Goal: Task Accomplishment & Management: Complete application form

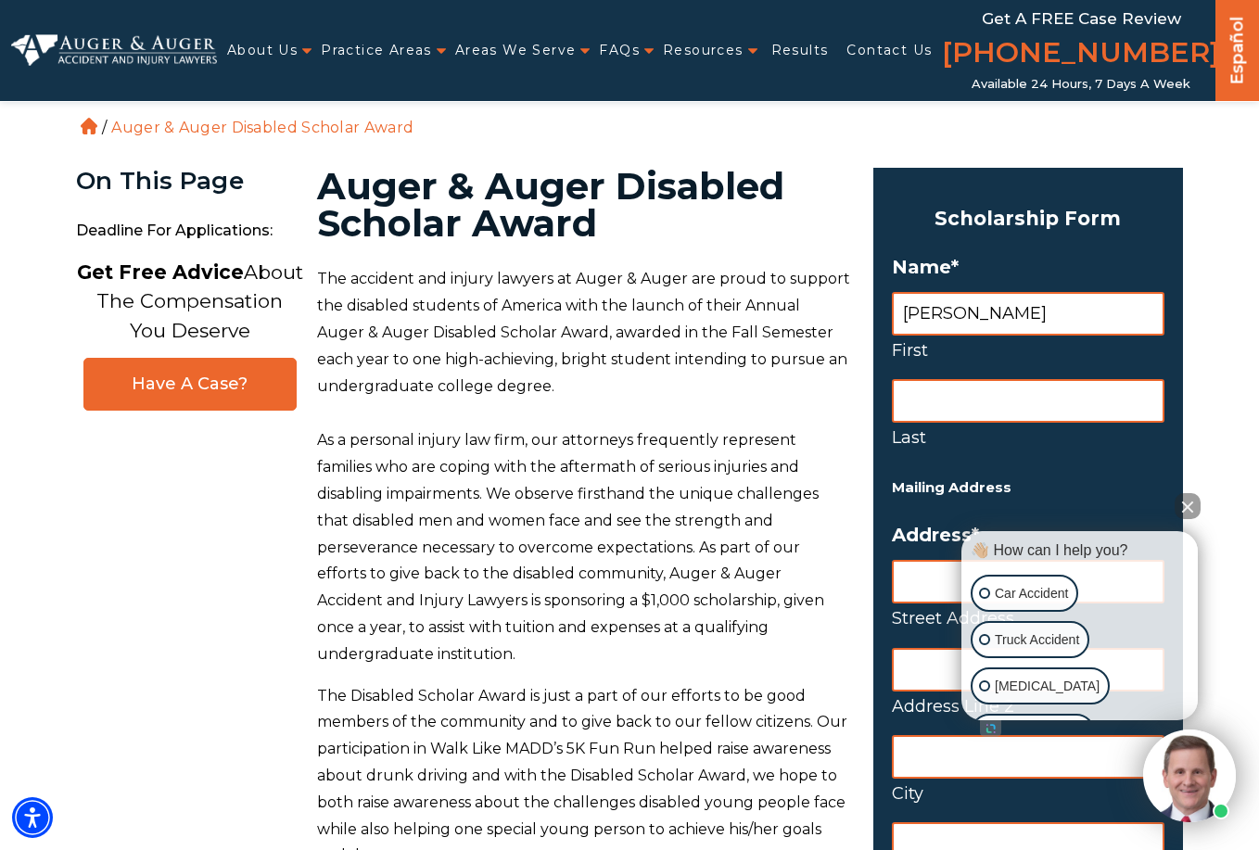
type input "Sadie"
click at [908, 412] on input "Last" at bounding box center [1028, 401] width 273 height 44
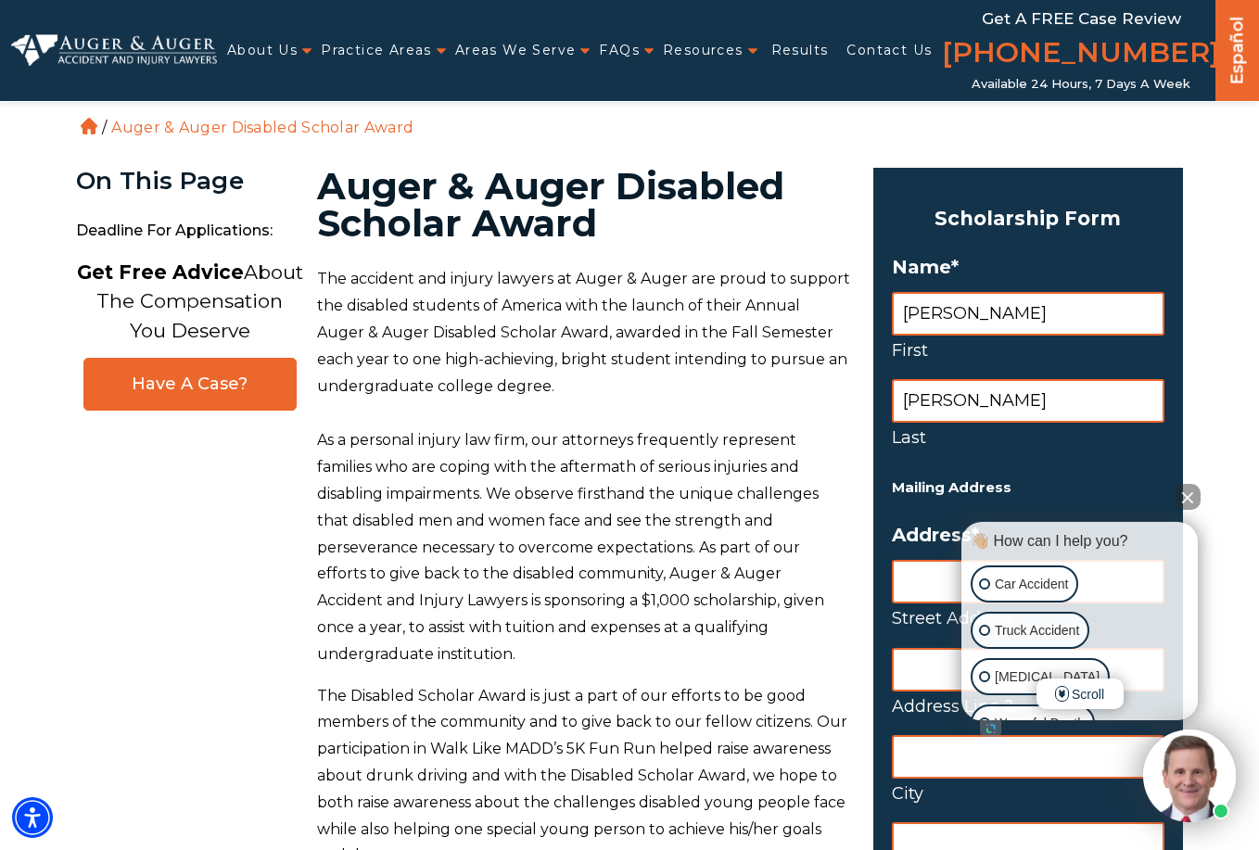
scroll to position [93, 0]
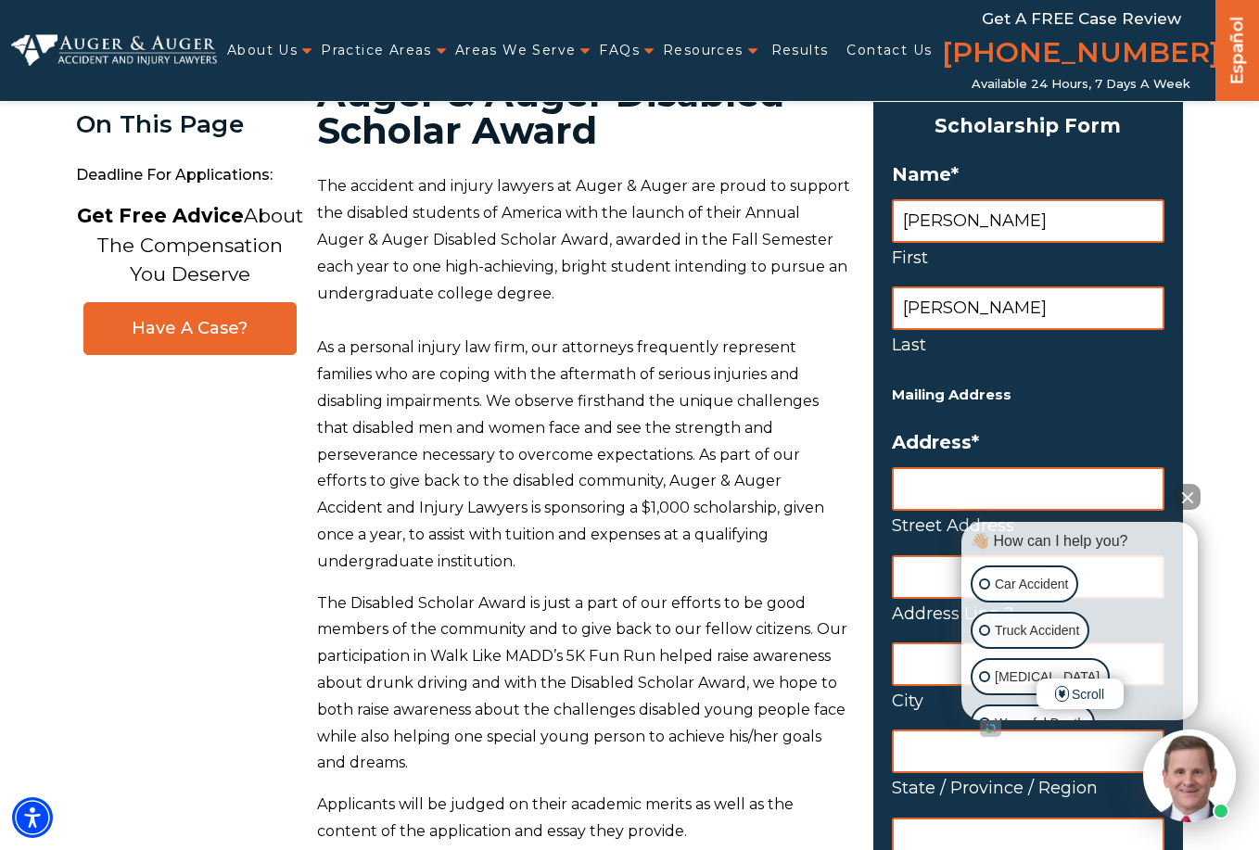
type input "Nelson"
click at [951, 478] on input "Street Address" at bounding box center [1028, 489] width 273 height 44
type input "7165 West Ellsworth Pl"
click at [919, 658] on input "City" at bounding box center [1028, 665] width 273 height 44
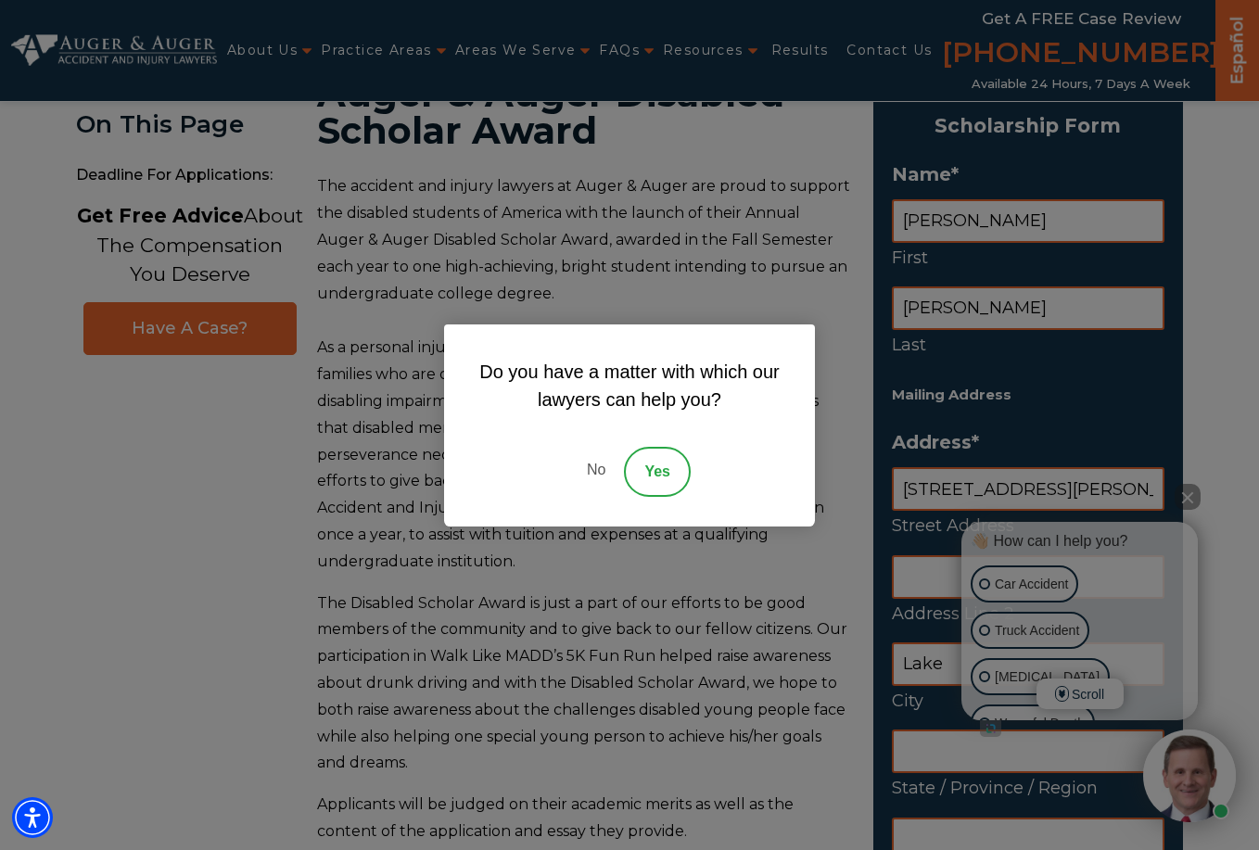
click at [594, 458] on link "No" at bounding box center [596, 472] width 56 height 50
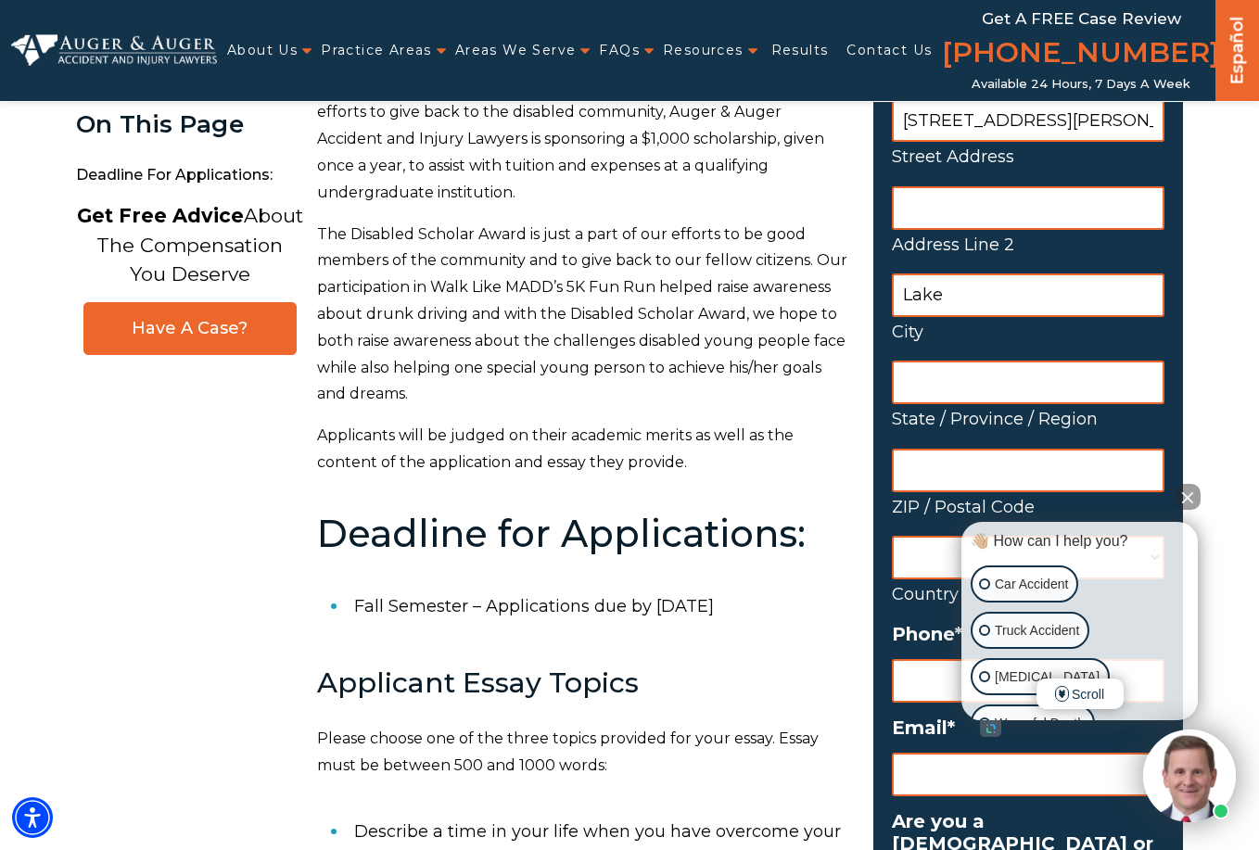
scroll to position [464, 0]
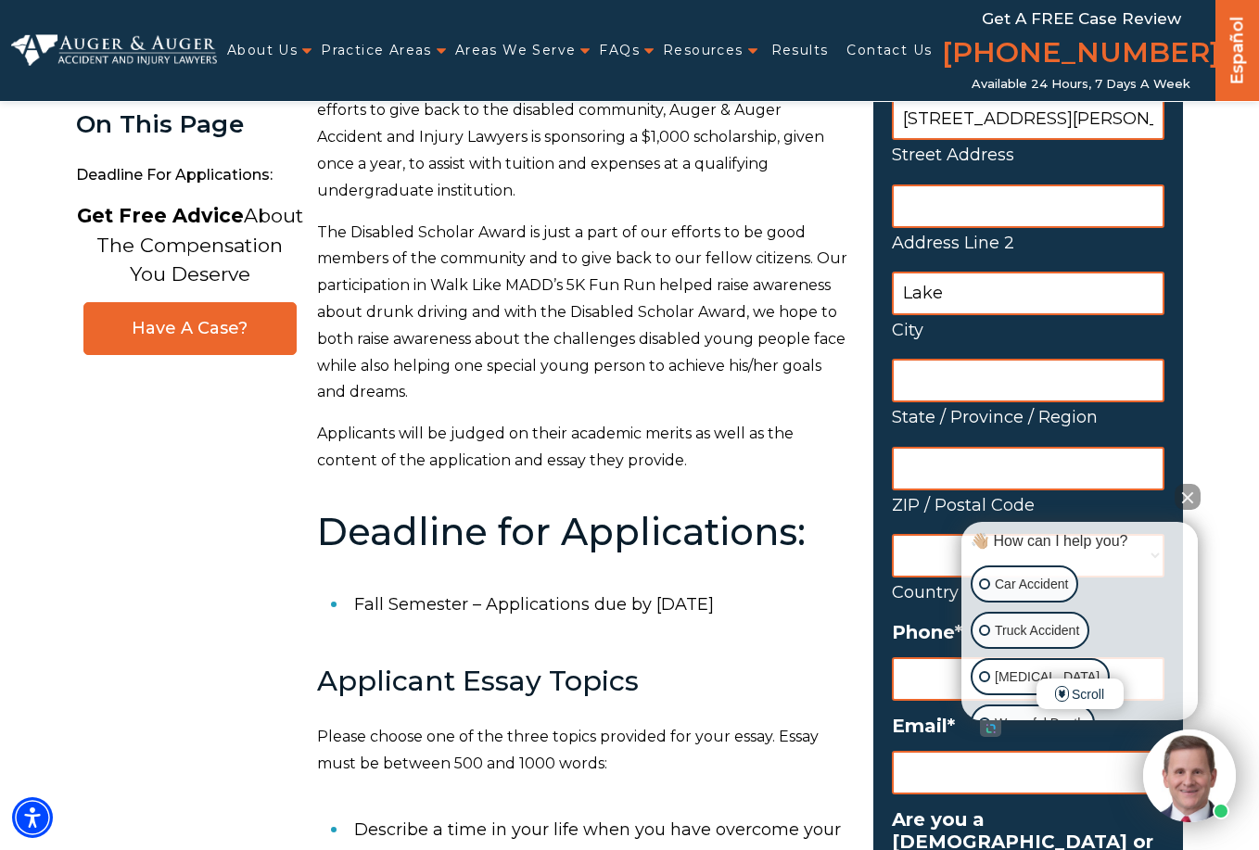
click at [1186, 493] on button "Close Intaker Chat Widget" at bounding box center [1188, 497] width 26 height 26
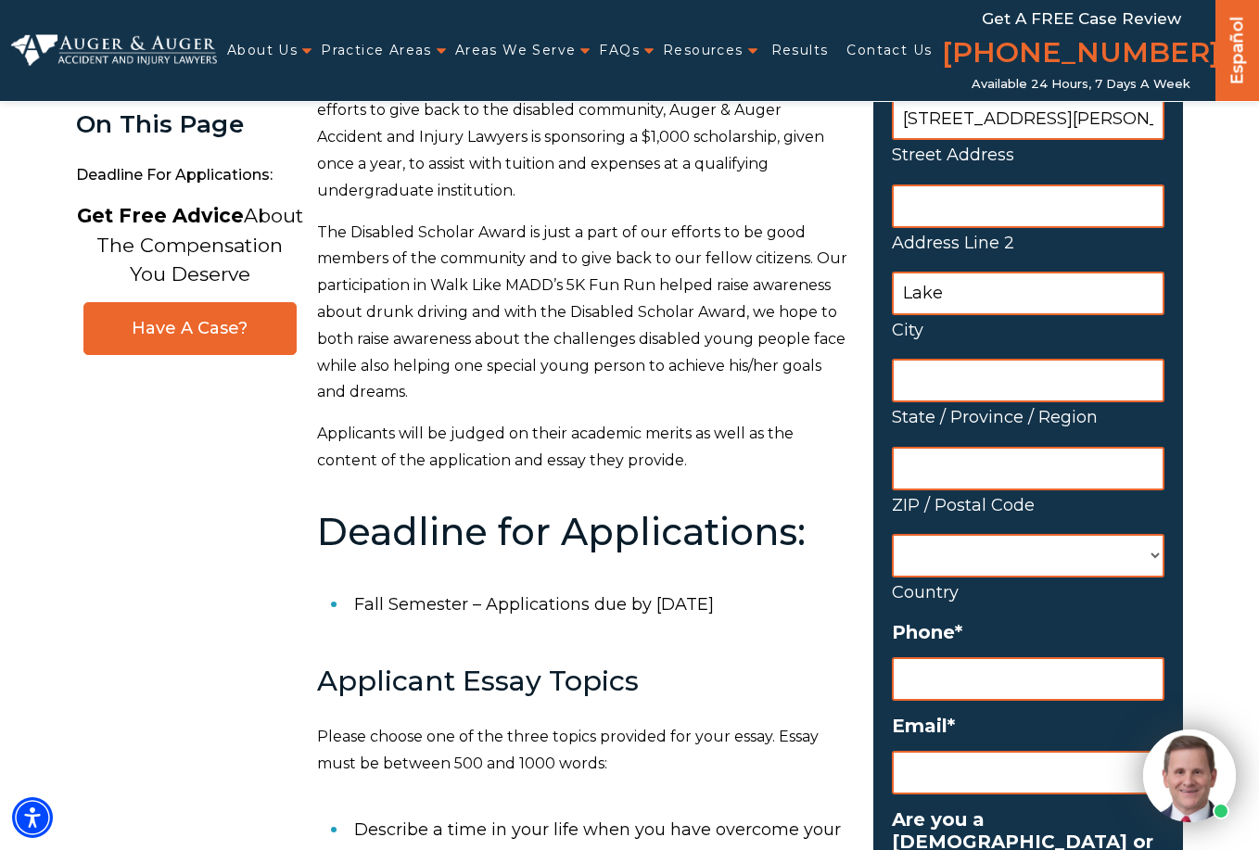
drag, startPoint x: 1002, startPoint y: 307, endPoint x: 1043, endPoint y: 325, distance: 44.8
click at [1002, 308] on input "Lake" at bounding box center [1028, 294] width 273 height 44
type input "Lakewood"
click at [1002, 363] on input "State / Province / Region" at bounding box center [1028, 381] width 273 height 44
type input "Colorado"
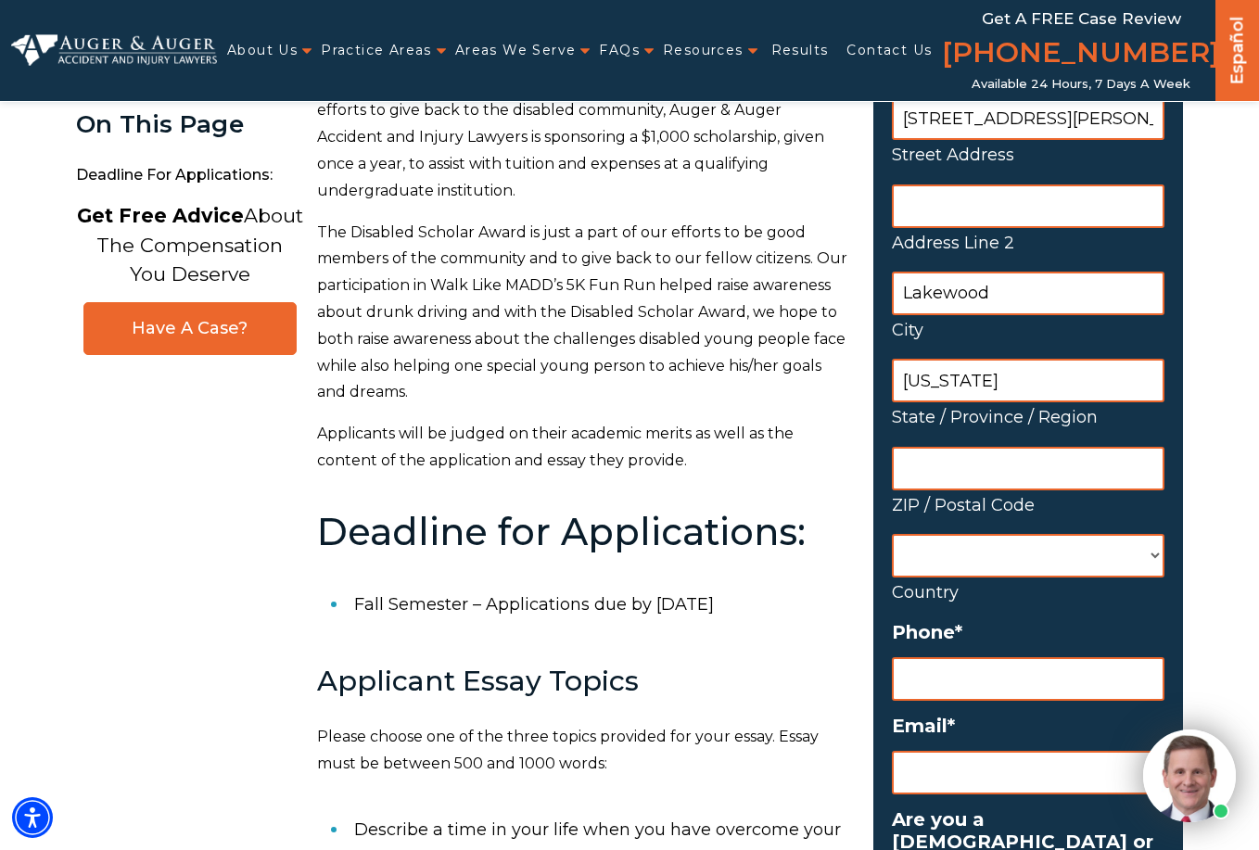
click at [1035, 466] on input "ZIP / Postal Code" at bounding box center [1028, 469] width 273 height 44
type input "80226"
click at [981, 548] on select "Afghanistan Albania Algeria American Samoa Andorra Angola Anguilla Antarctica A…" at bounding box center [1028, 556] width 273 height 44
select select "United States"
click at [892, 534] on select "Afghanistan Albania Algeria American Samoa Andorra Angola Anguilla Antarctica A…" at bounding box center [1028, 556] width 273 height 44
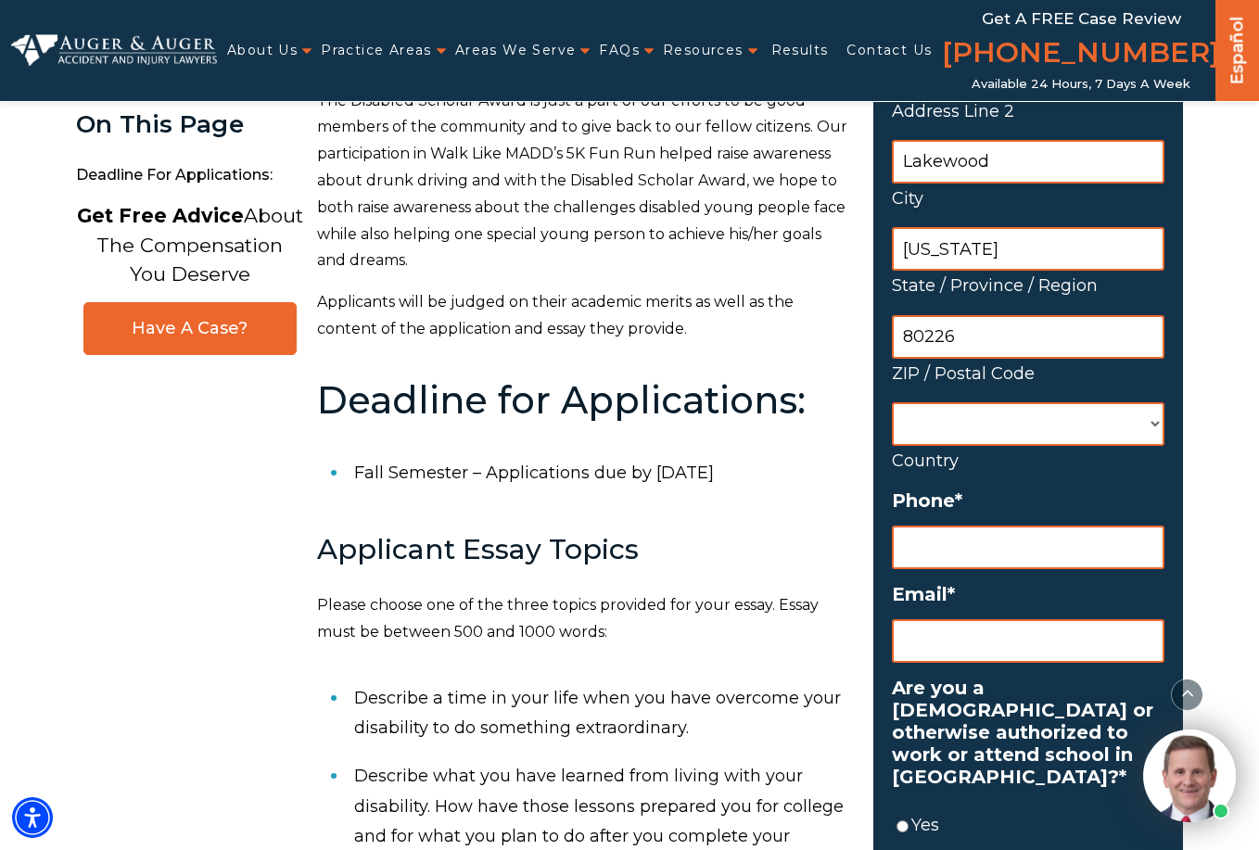
scroll to position [649, 0]
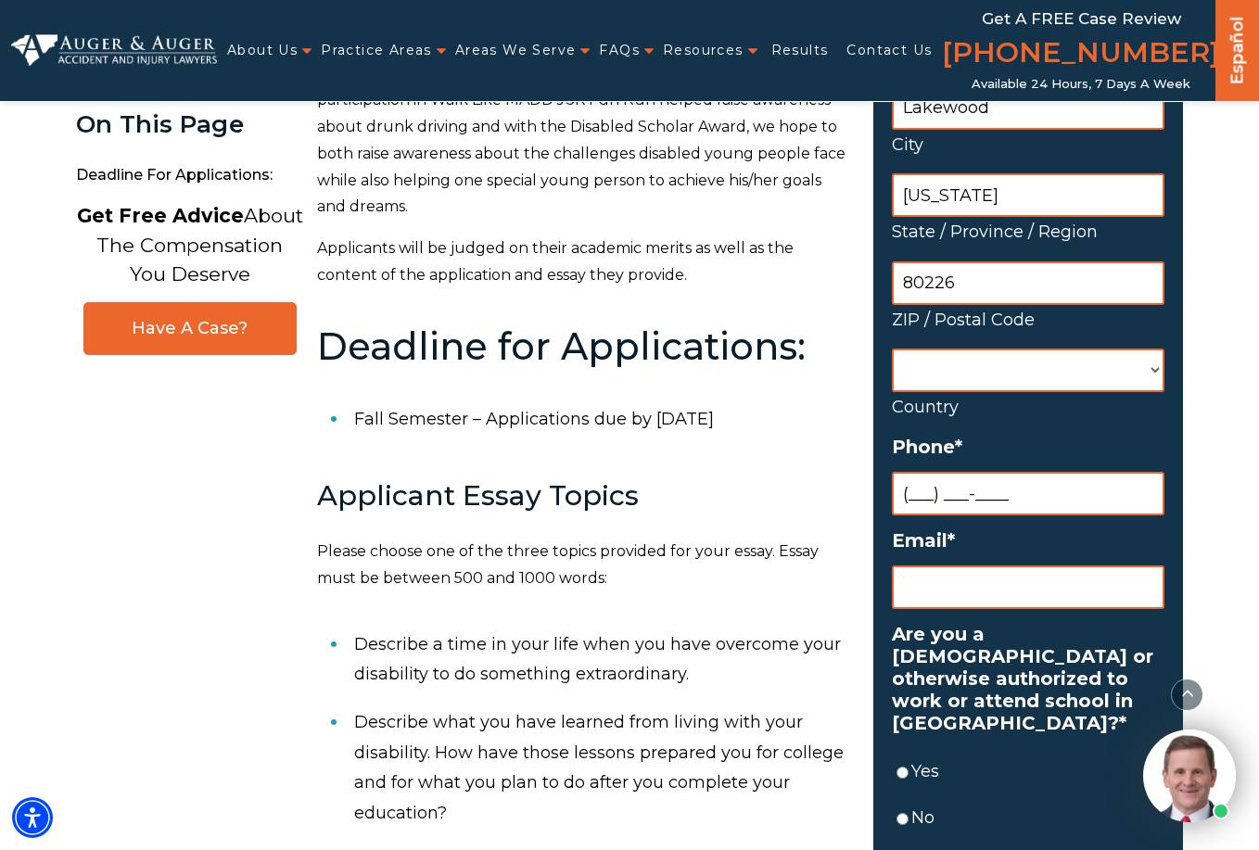
click at [980, 514] on input "(___) ___-____" at bounding box center [1028, 494] width 273 height 44
click at [916, 492] on input "(___) ___-____" at bounding box center [1028, 494] width 273 height 44
type input "(402) 380-5654"
click at [991, 582] on input "Email *" at bounding box center [1028, 588] width 273 height 44
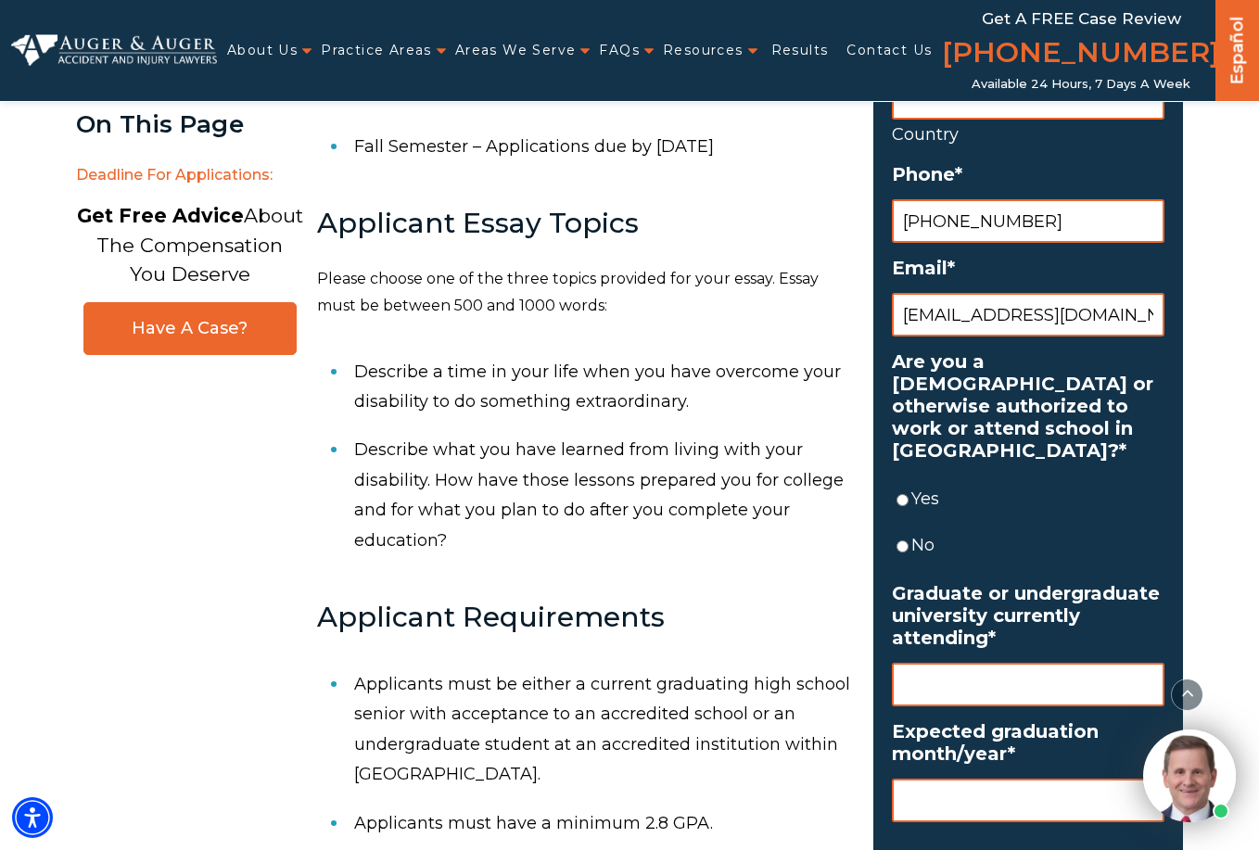
scroll to position [927, 0]
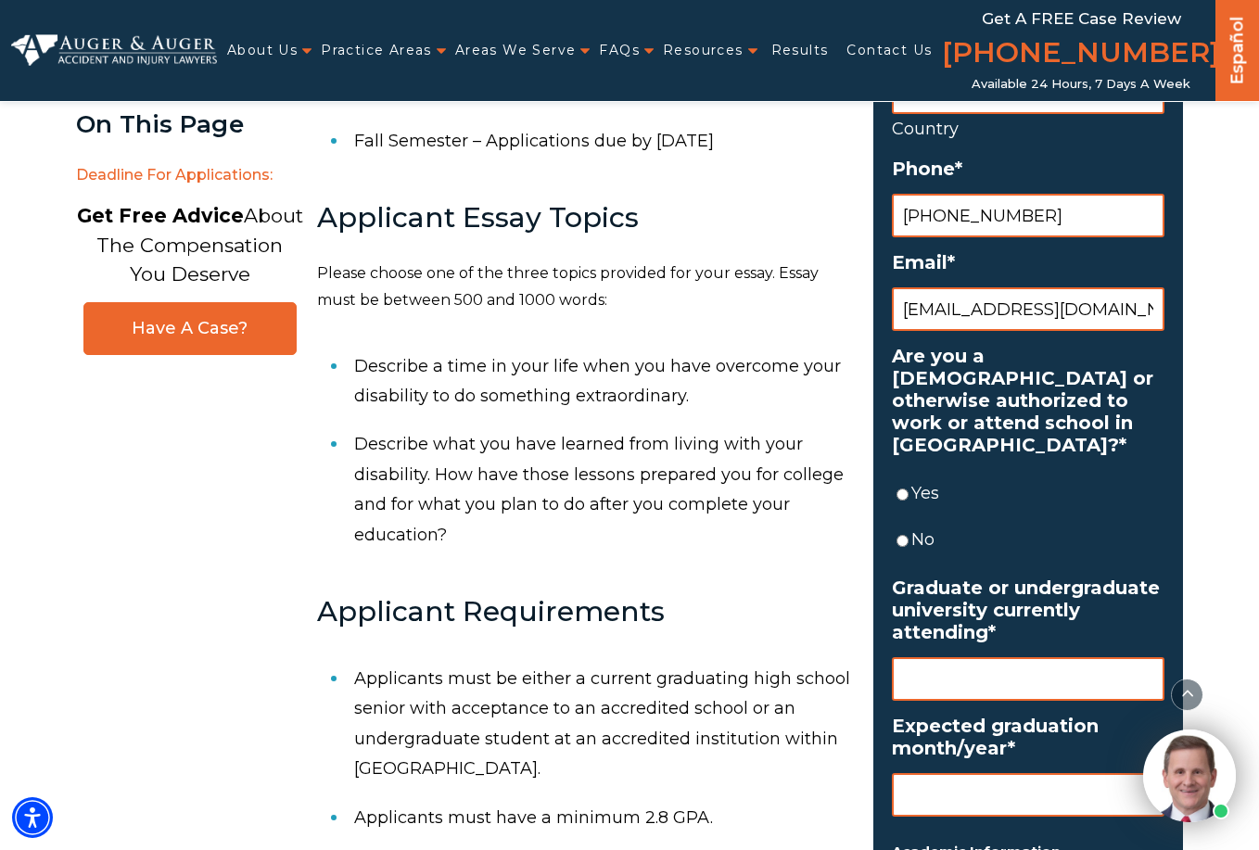
type input "sadiejayenelson@gmail.com"
click at [903, 492] on input "Yes" at bounding box center [903, 495] width 12 height 44
radio input "true"
click at [982, 665] on input "Graduate or undergraduate university currently attending *" at bounding box center [1028, 679] width 273 height 44
type input "Colorado Christian University"
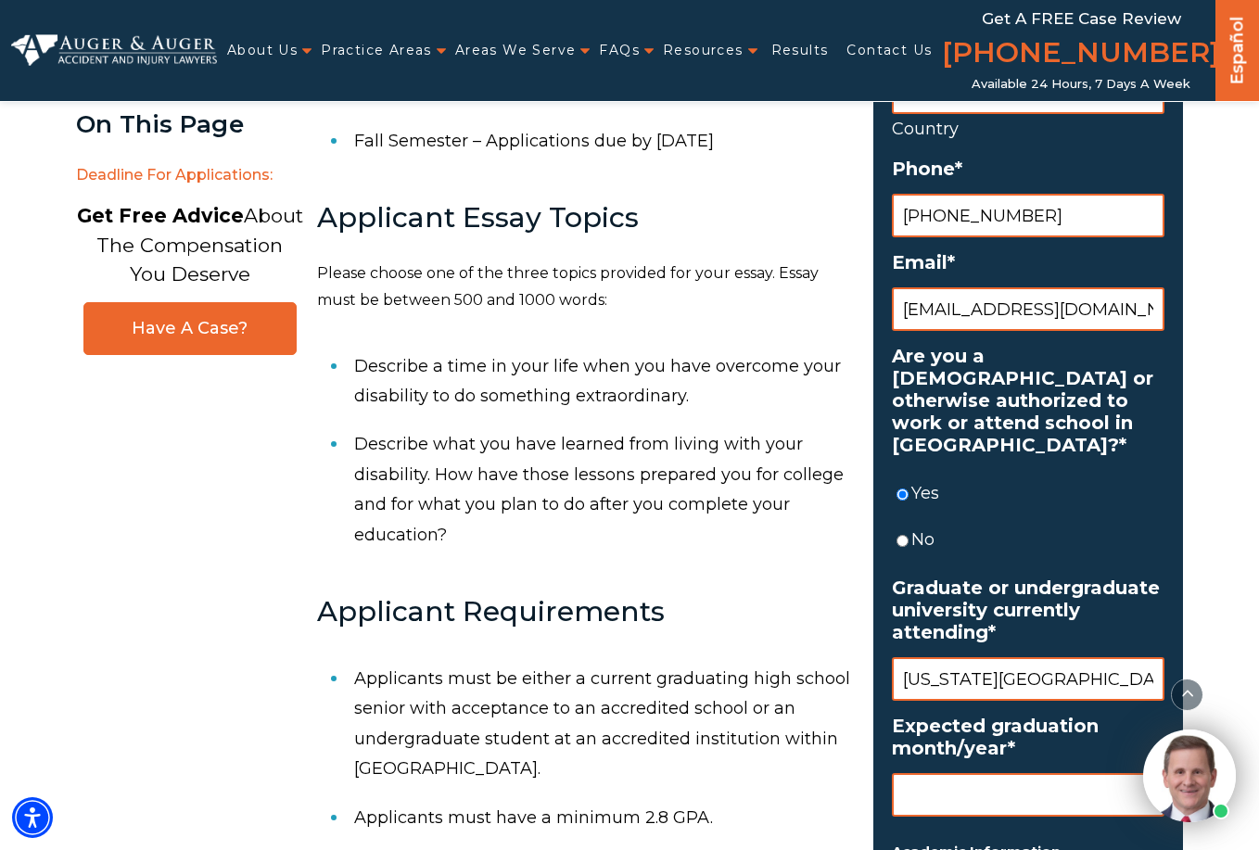
click at [965, 784] on input "Expected graduation month/year *" at bounding box center [1028, 795] width 273 height 44
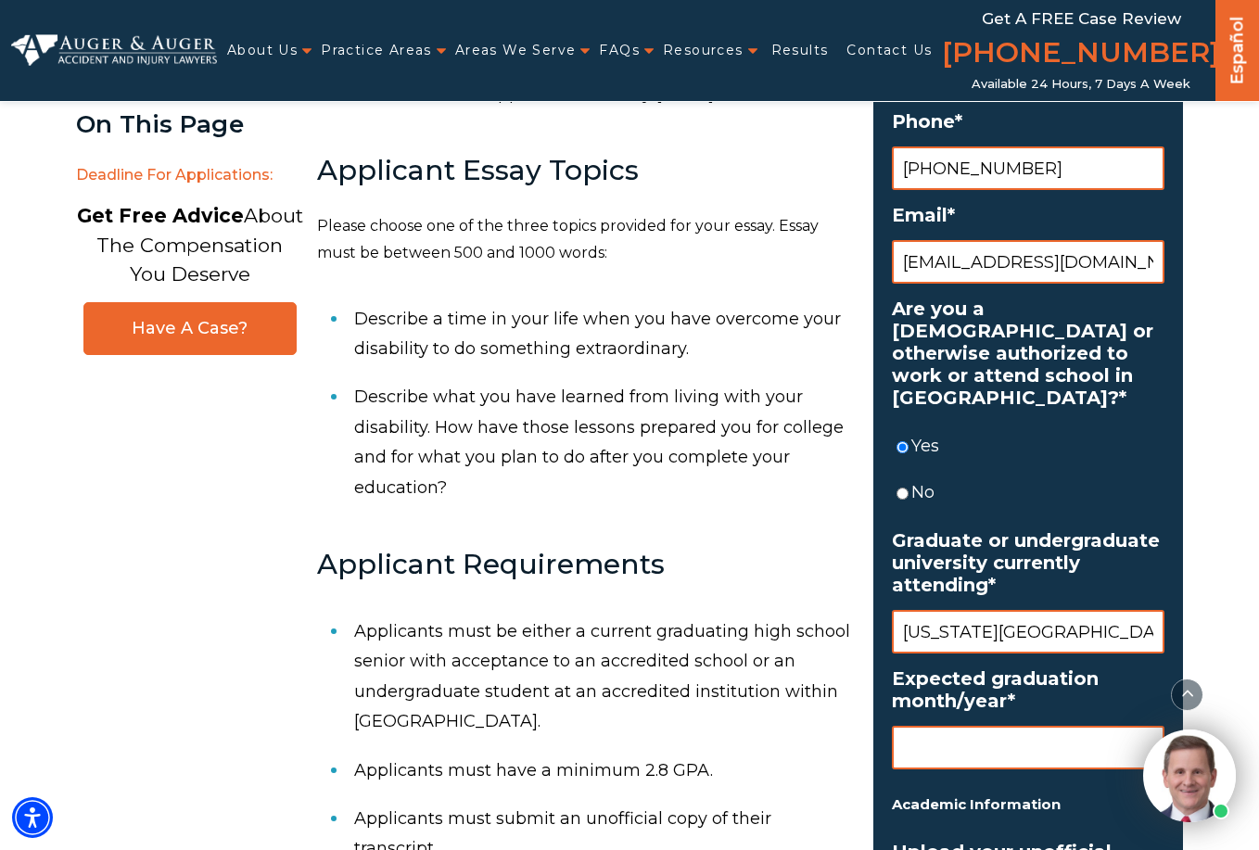
scroll to position [1020, 0]
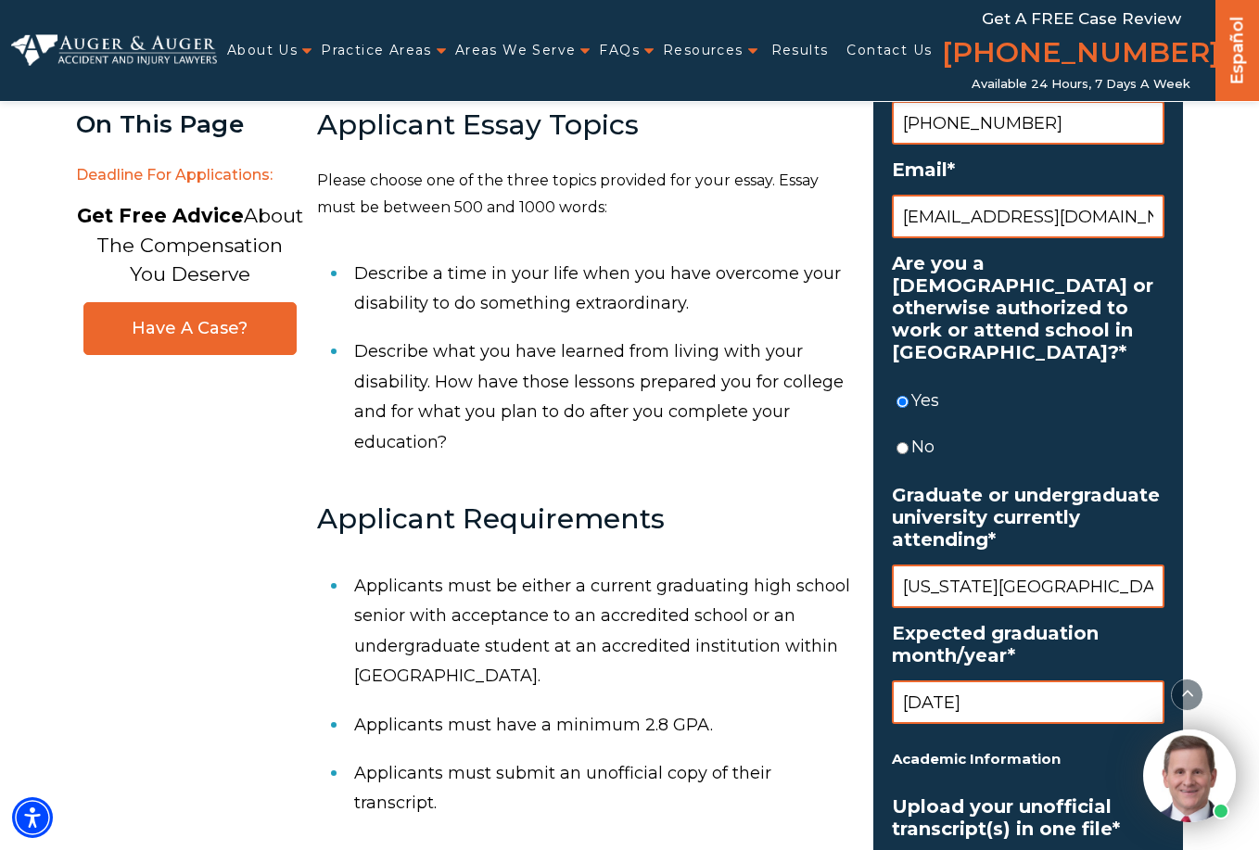
click at [916, 704] on input "may 2027" at bounding box center [1028, 703] width 273 height 44
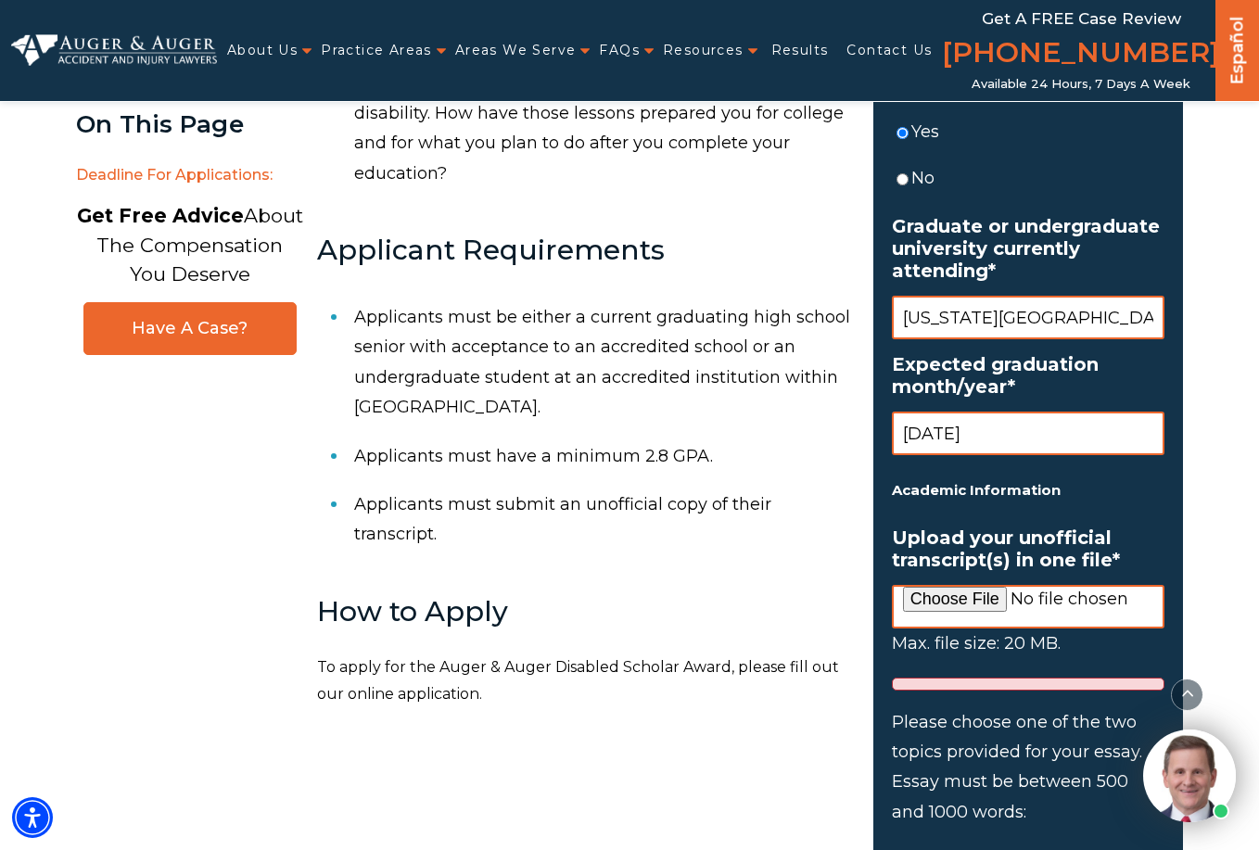
scroll to position [1298, 0]
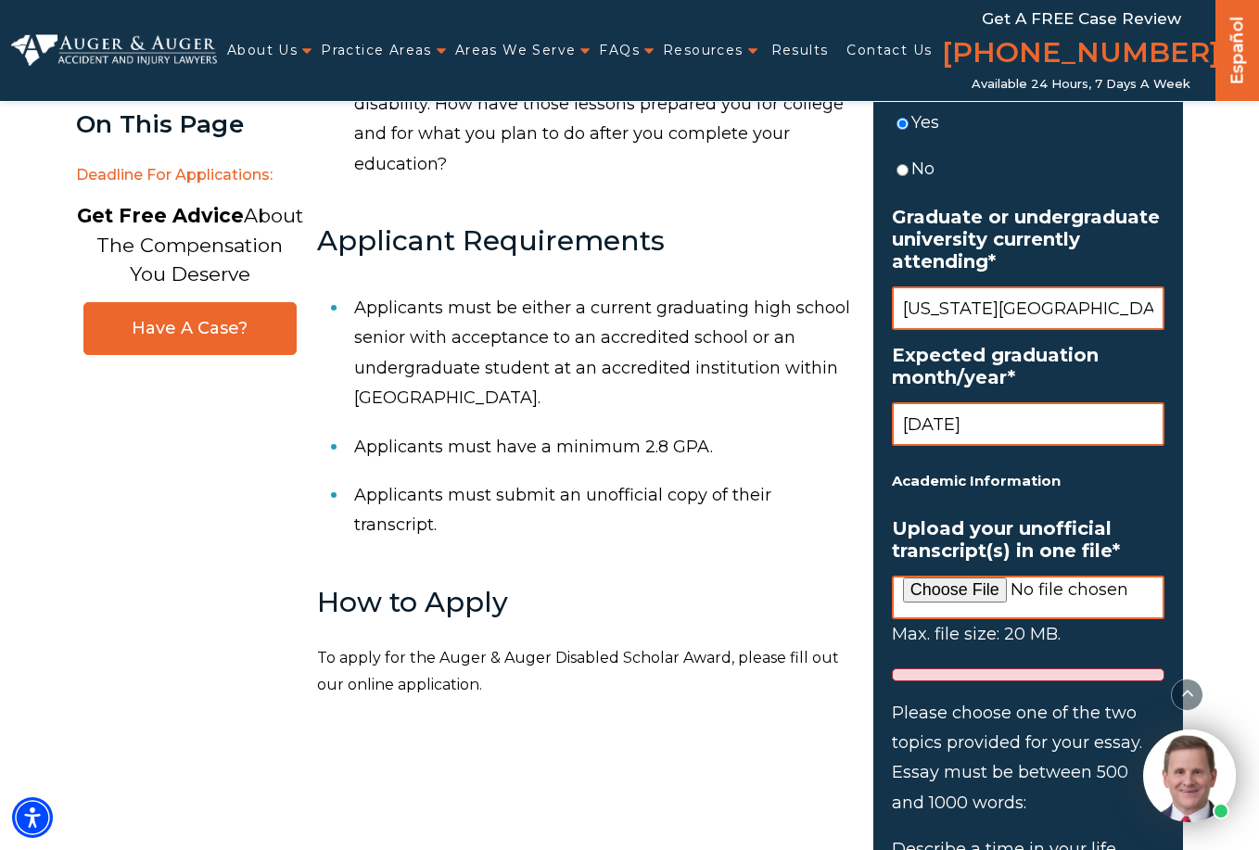
type input "May 2027"
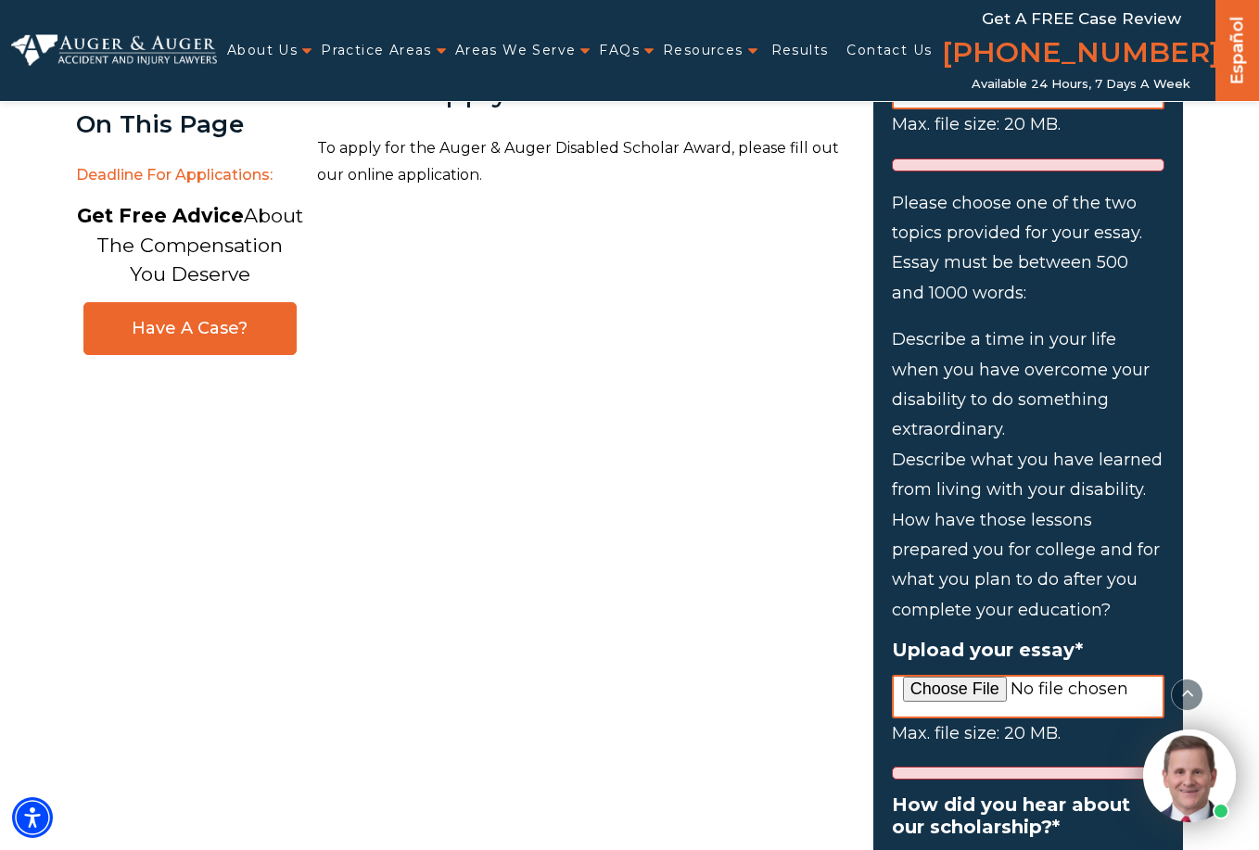
scroll to position [2133, 0]
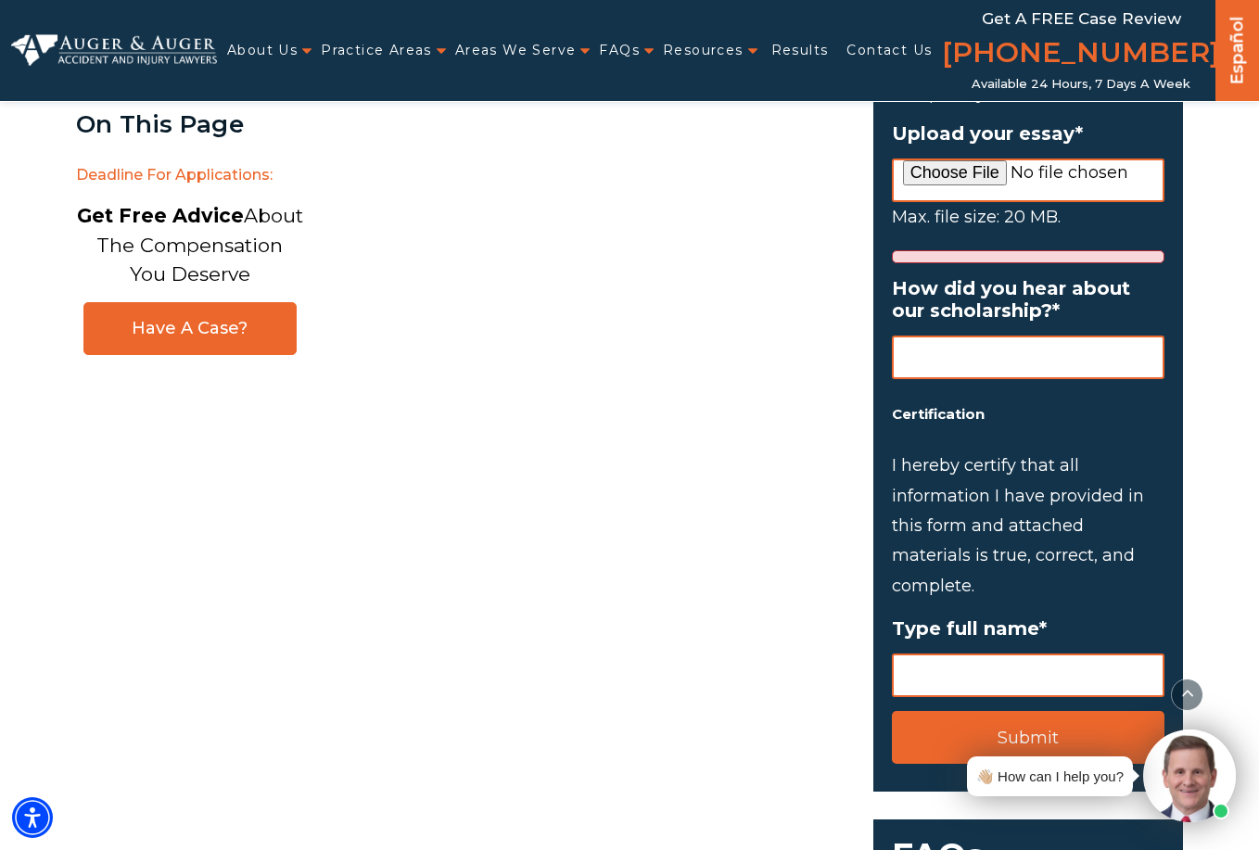
scroll to position [2318, 0]
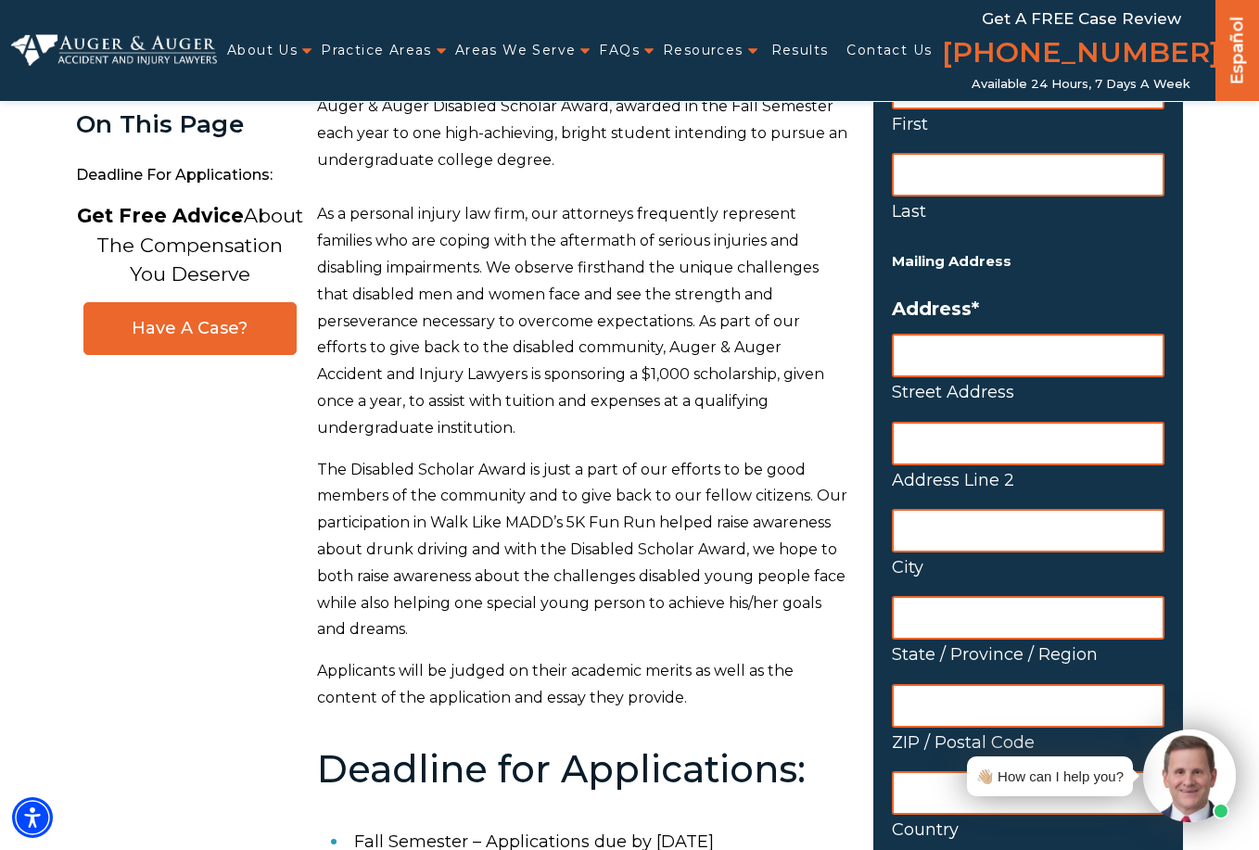
scroll to position [278, 0]
